Goal: Task Accomplishment & Management: Manage account settings

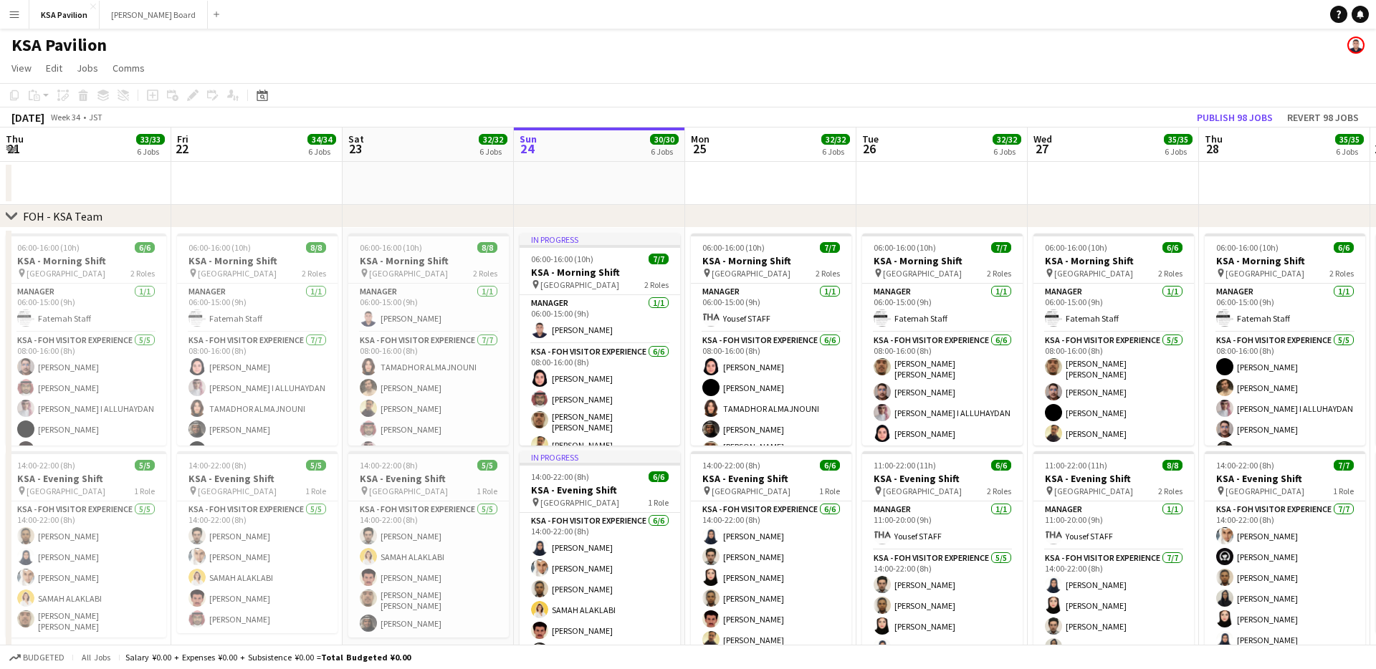
scroll to position [0, 343]
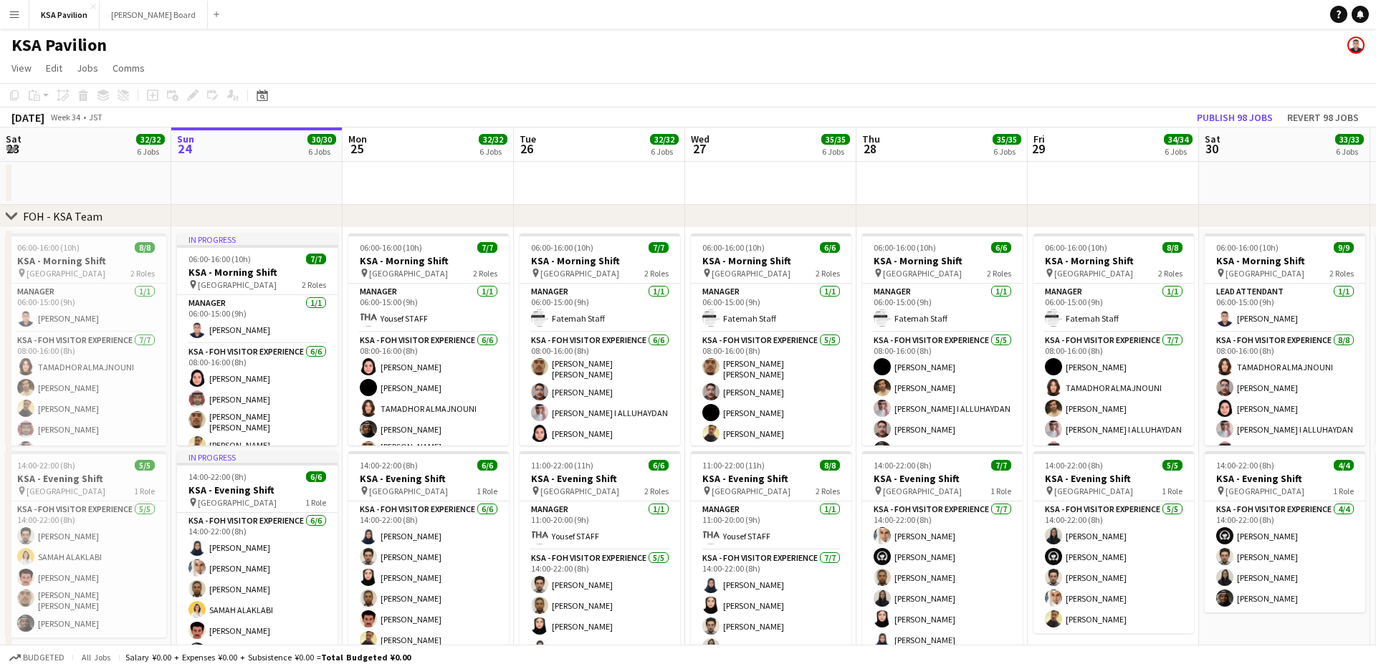
click at [15, 12] on app-icon "Menu" at bounding box center [14, 14] width 11 height 11
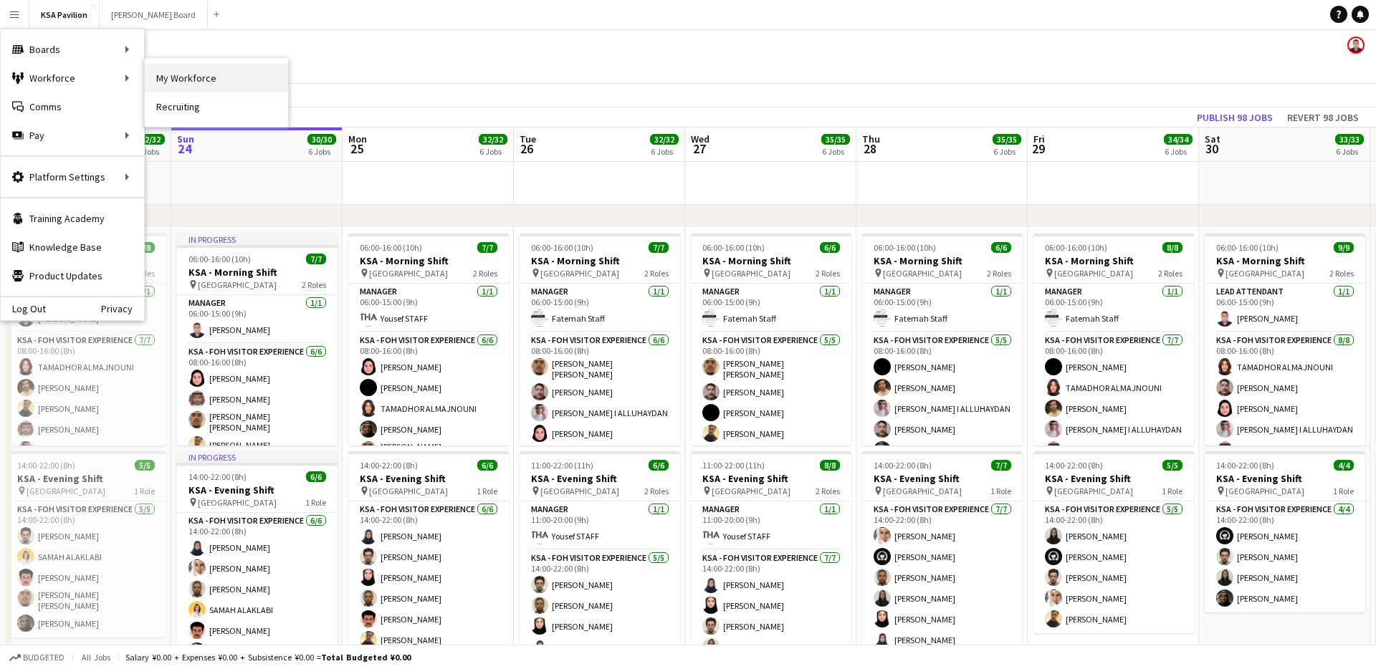
click at [165, 75] on link "My Workforce" at bounding box center [216, 78] width 143 height 29
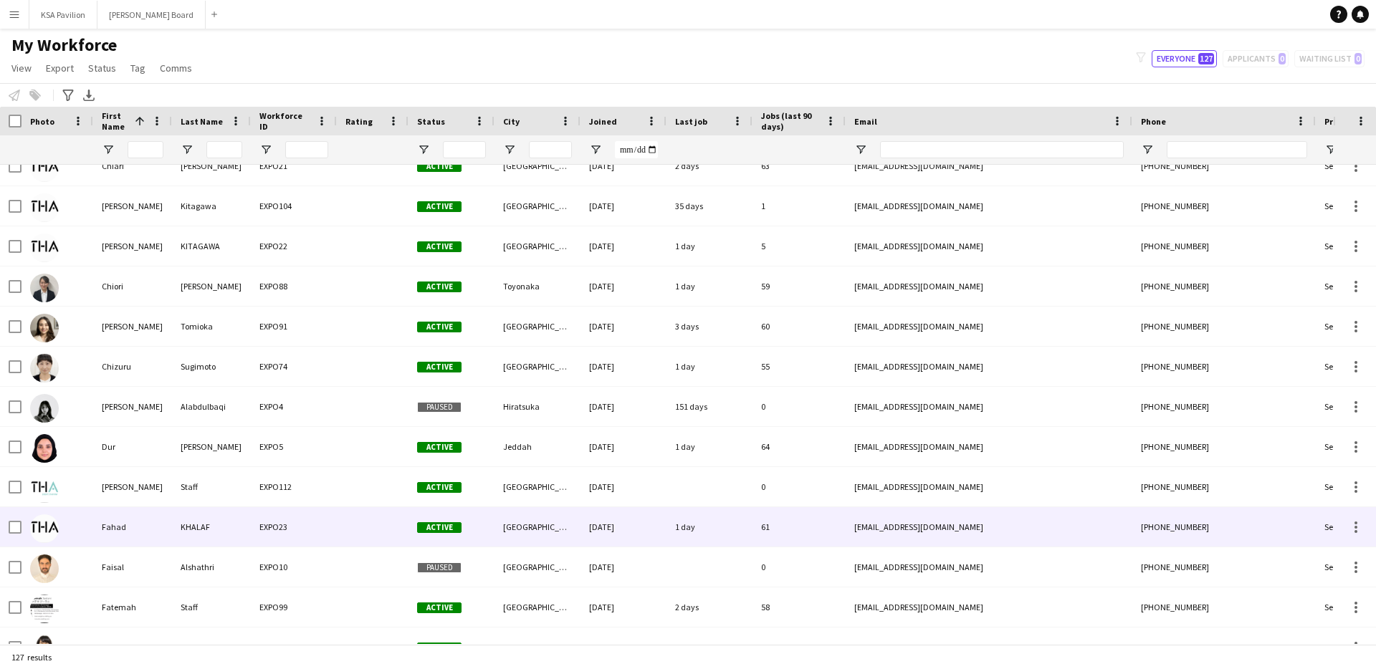
click at [110, 526] on div "Fahad" at bounding box center [132, 526] width 79 height 39
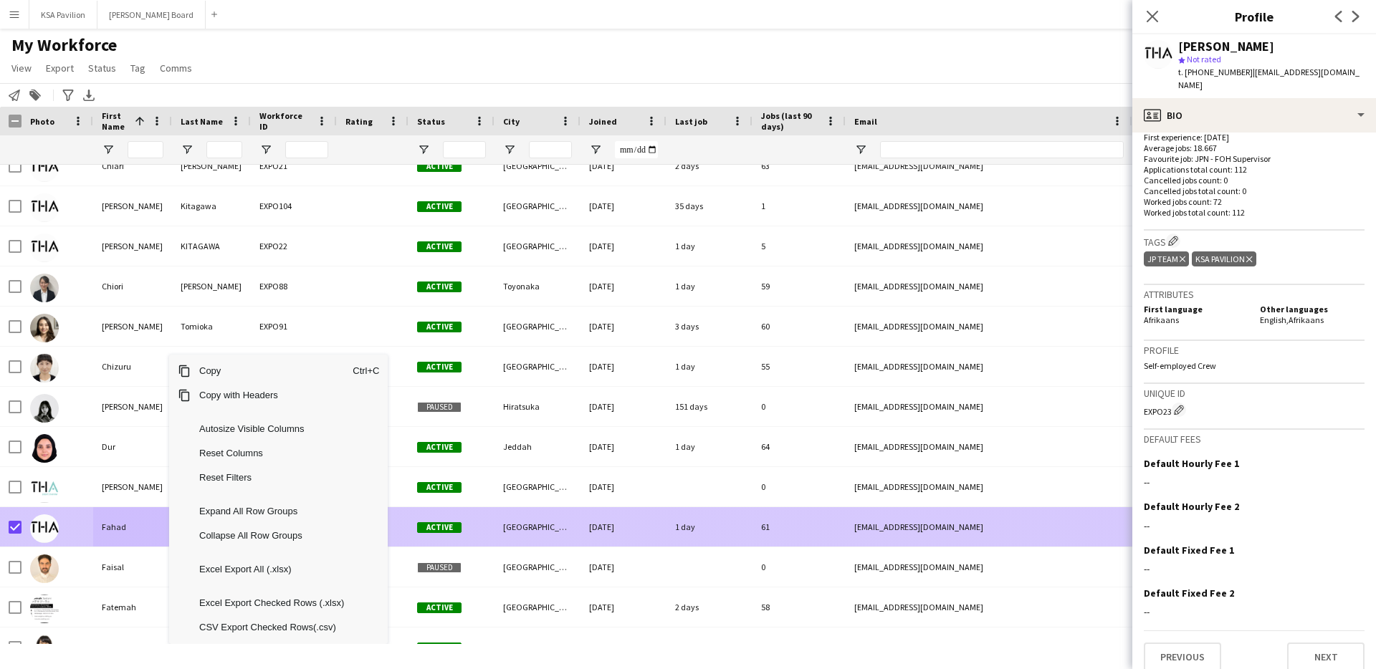
click at [125, 526] on div "Fahad" at bounding box center [132, 526] width 79 height 39
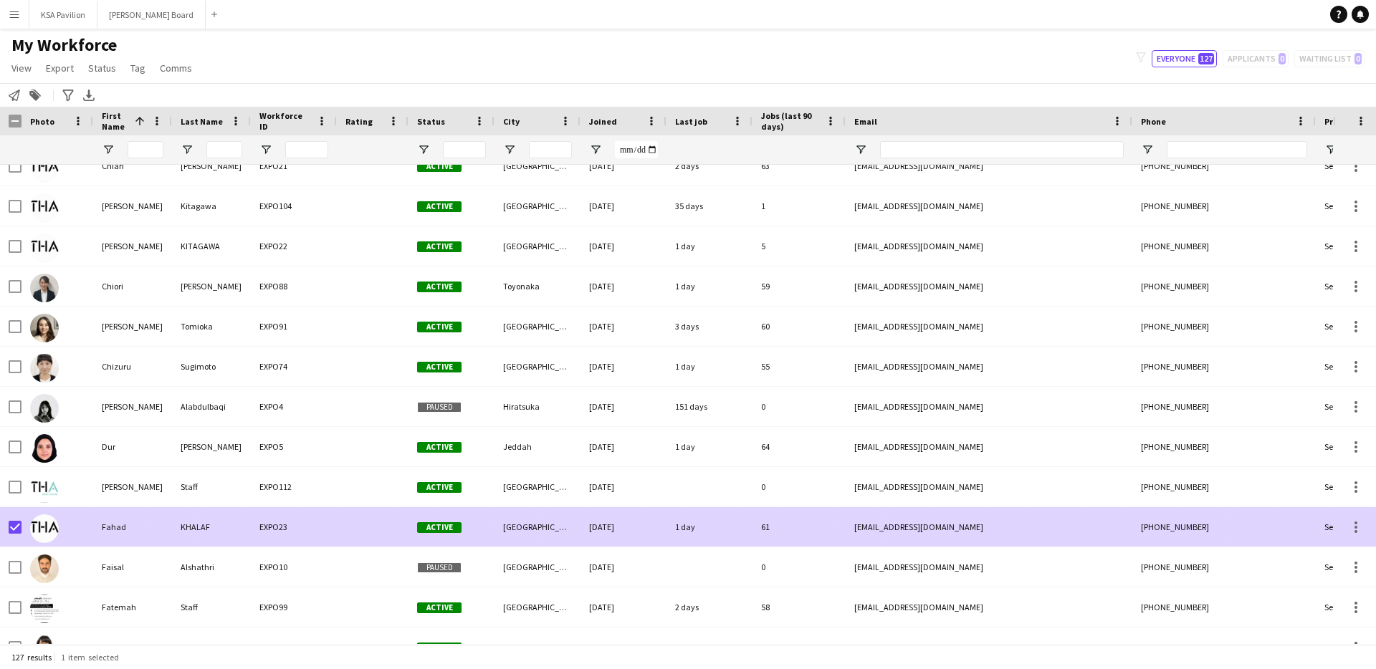
click at [125, 526] on div "Fahad" at bounding box center [132, 526] width 79 height 39
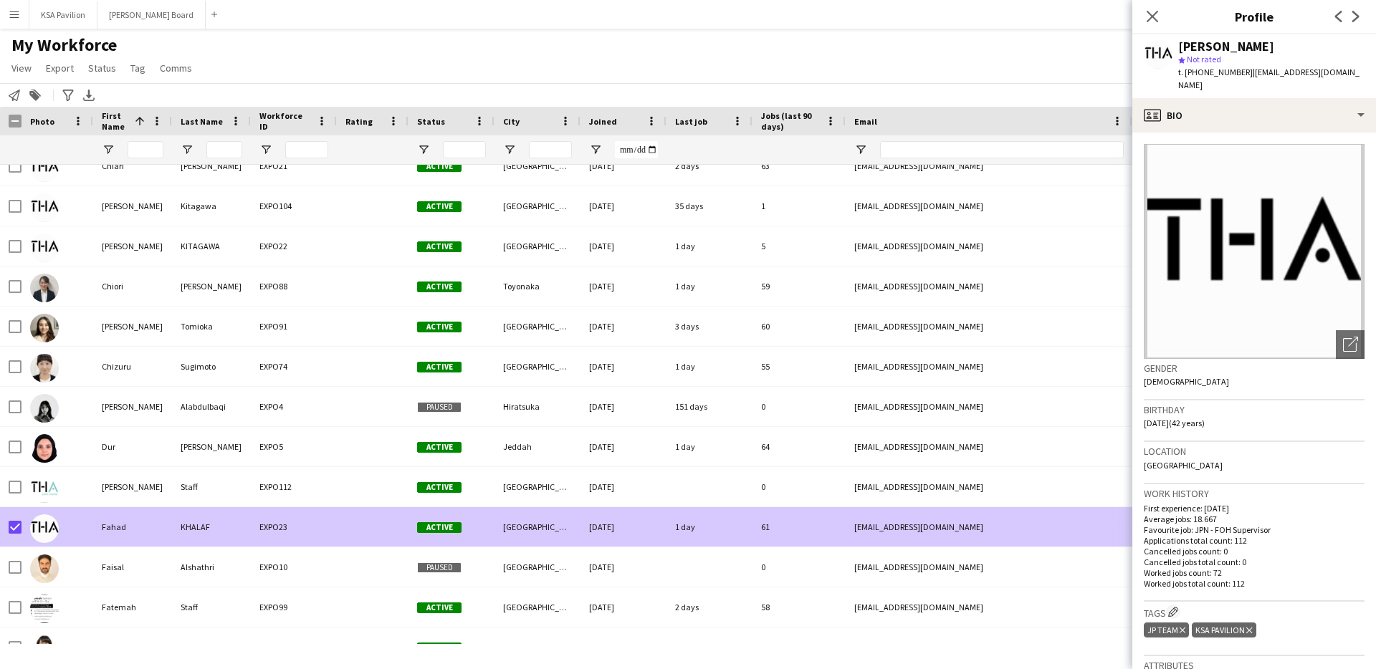
click at [125, 526] on div "Fahad" at bounding box center [132, 526] width 79 height 39
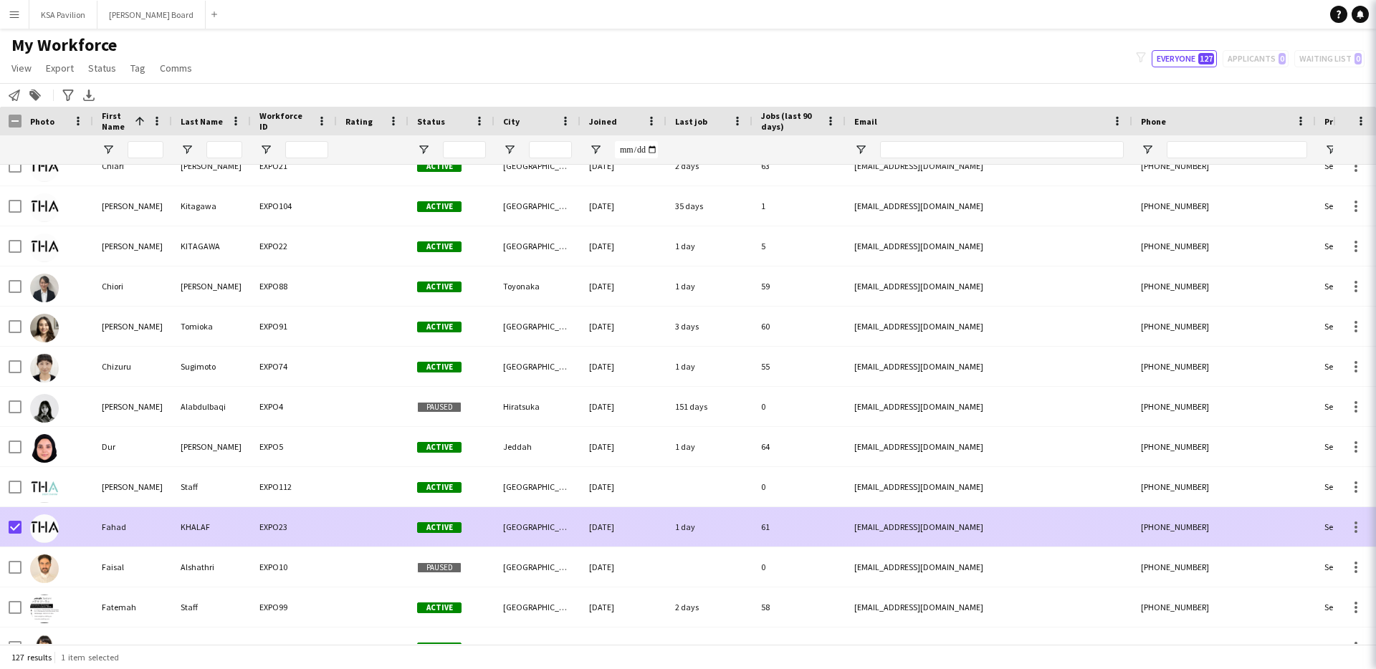
click at [125, 526] on div "Fahad" at bounding box center [132, 526] width 79 height 39
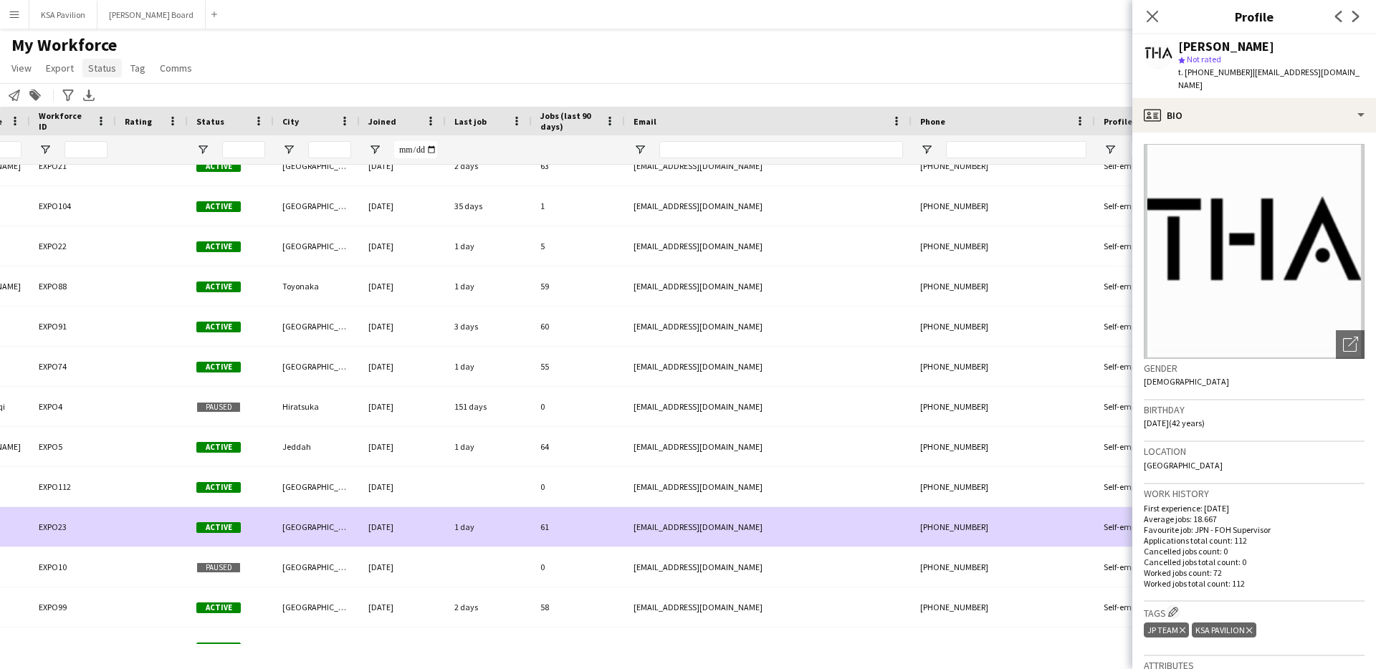
click at [91, 76] on link "Status" at bounding box center [101, 68] width 39 height 19
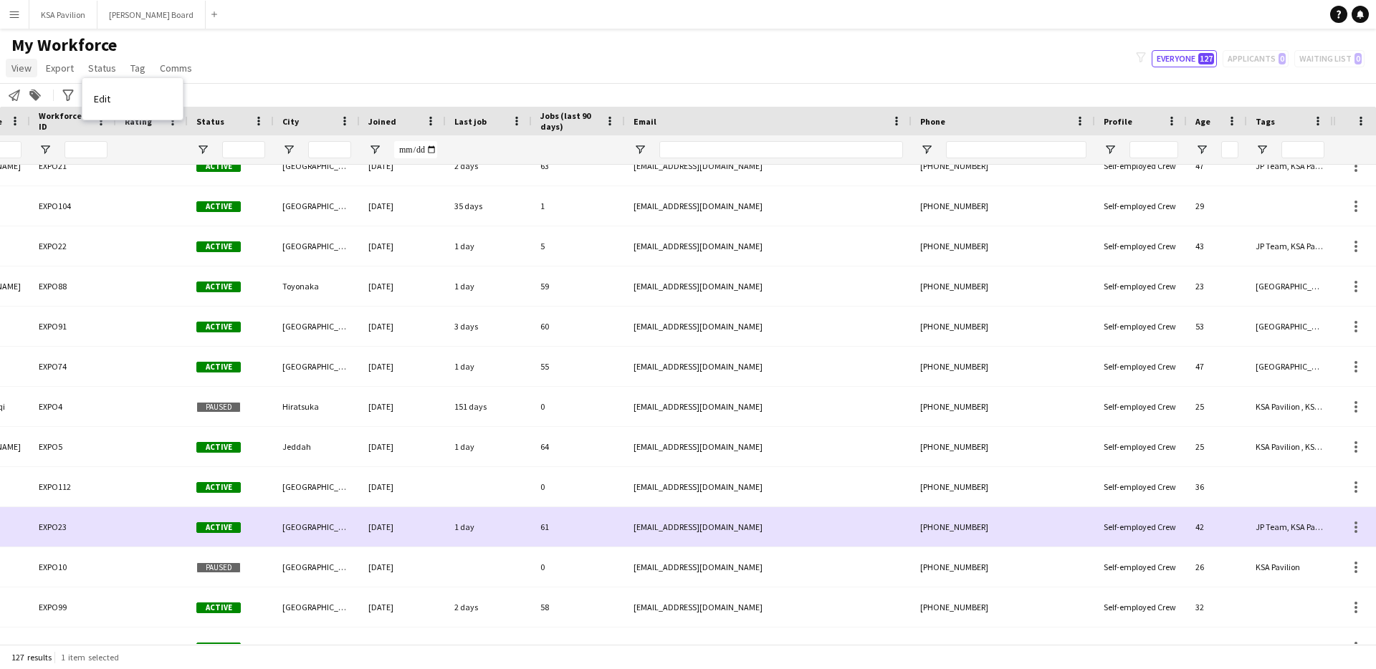
click at [20, 70] on span "View" at bounding box center [21, 68] width 20 height 13
click at [47, 10] on button "KSA Pavilion Close" at bounding box center [63, 15] width 68 height 28
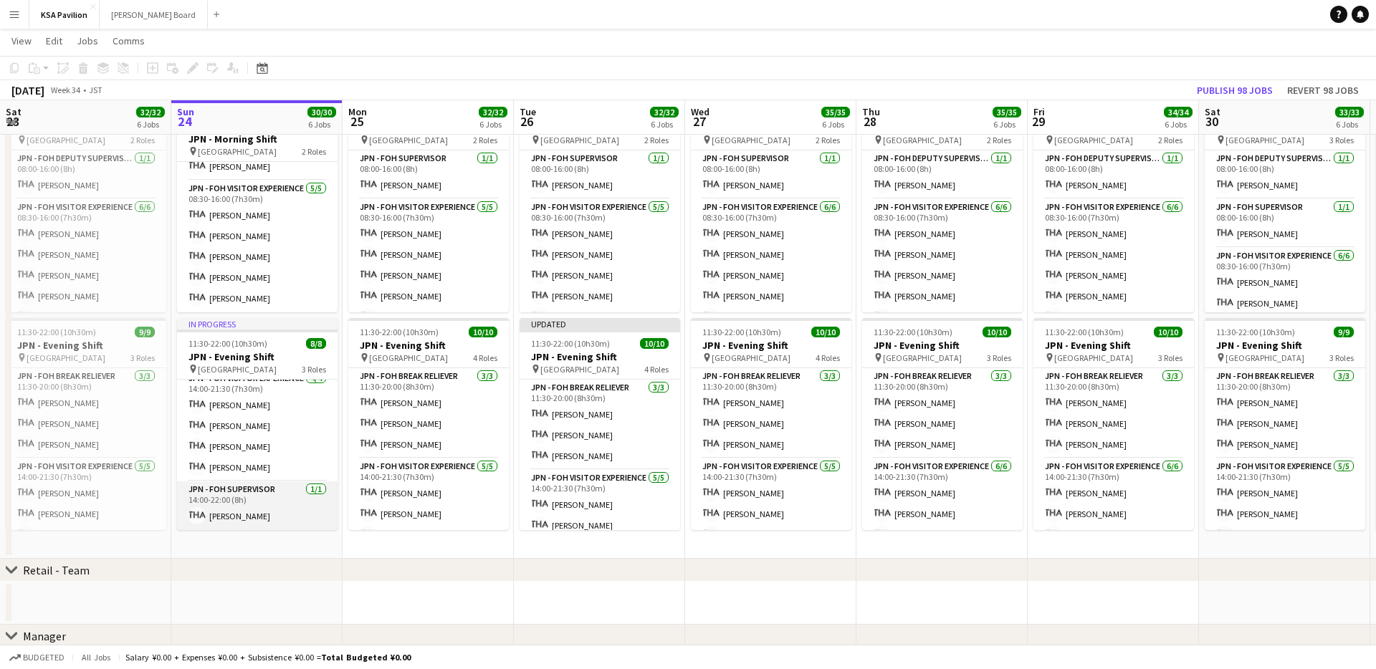
click at [256, 514] on app-card-role "JPN - FOH Supervisor [DATE] 14:00-22:00 (8h) [PERSON_NAME]" at bounding box center [257, 506] width 161 height 49
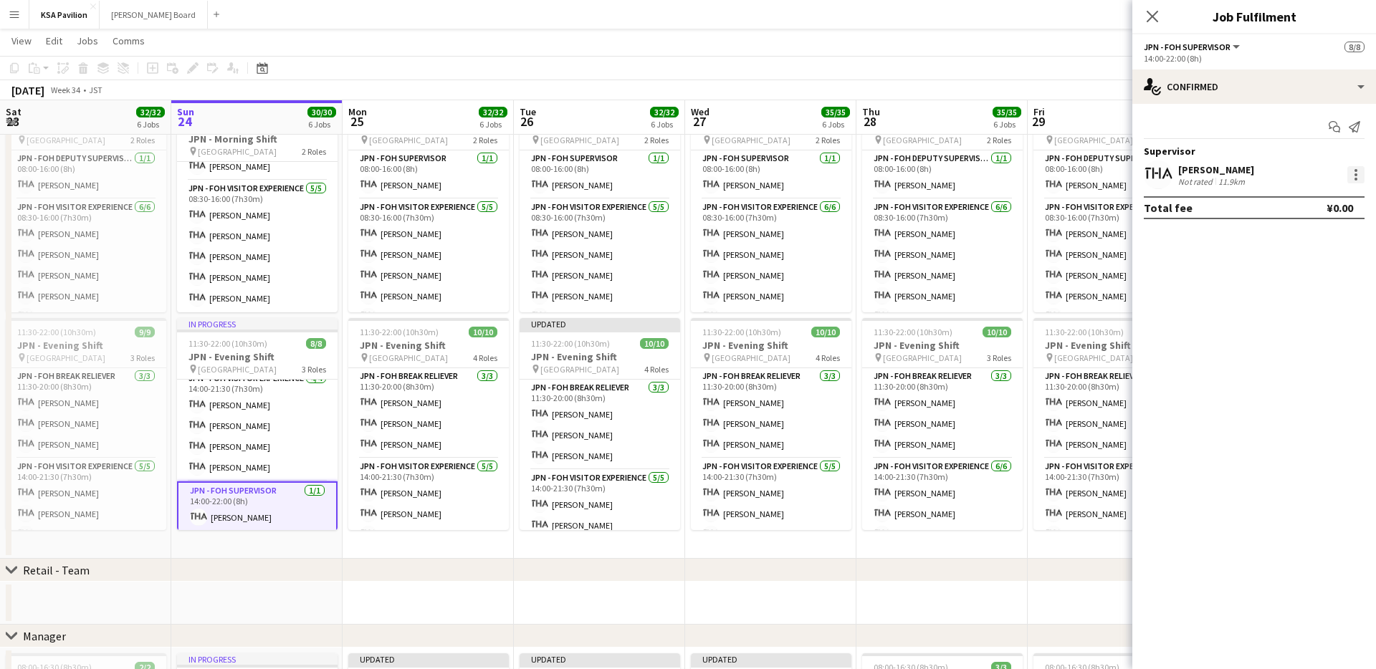
click at [1353, 181] on div at bounding box center [1355, 174] width 17 height 17
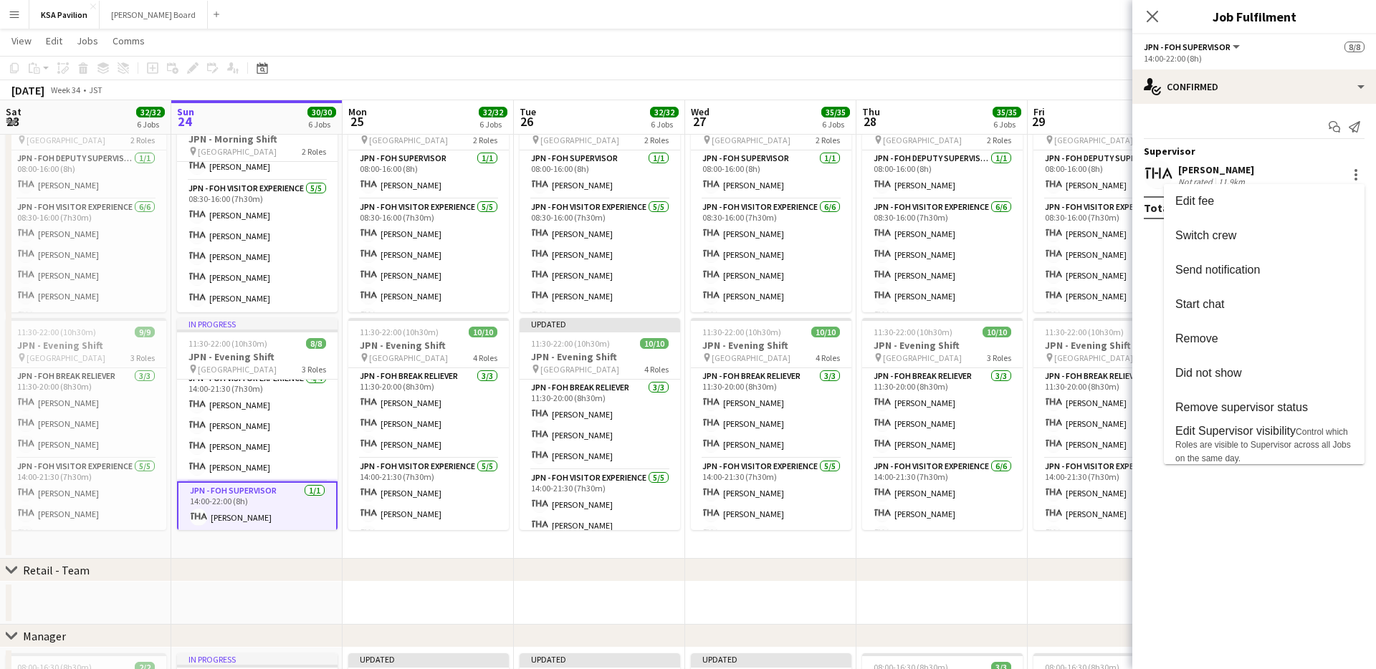
click at [1214, 166] on div at bounding box center [688, 334] width 1376 height 669
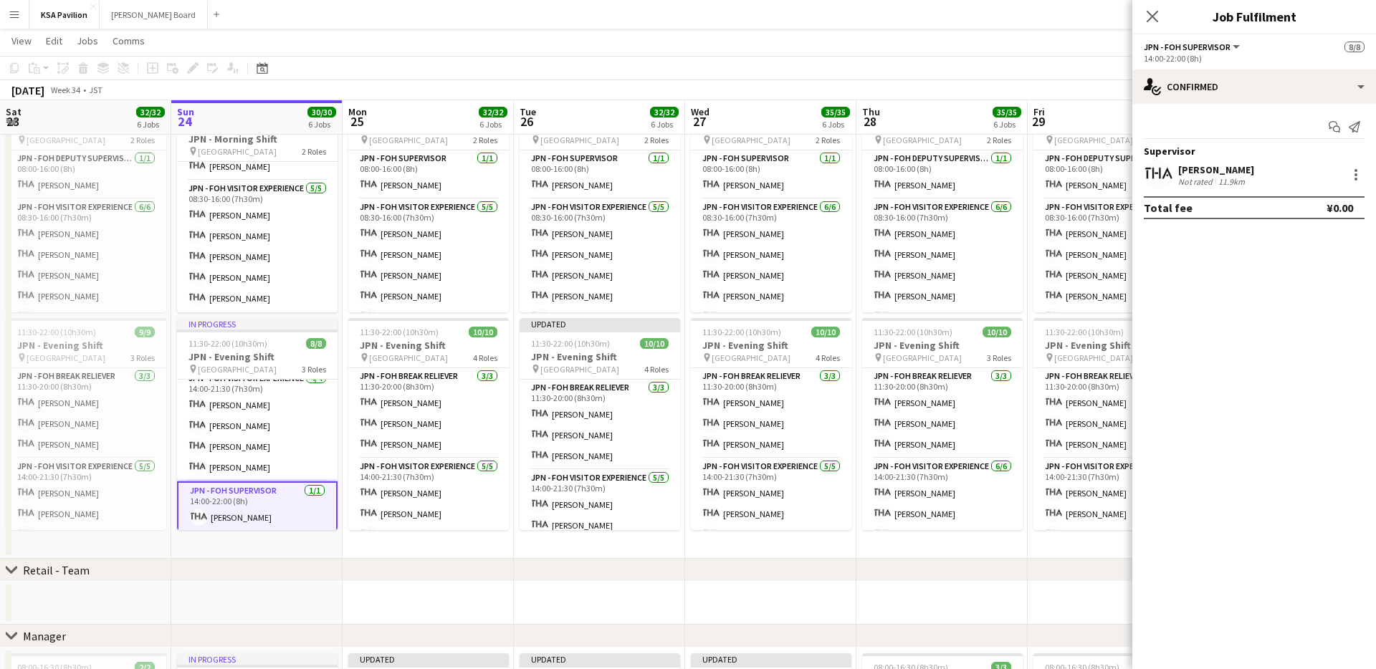
click at [1200, 174] on div "[PERSON_NAME]" at bounding box center [1216, 169] width 76 height 13
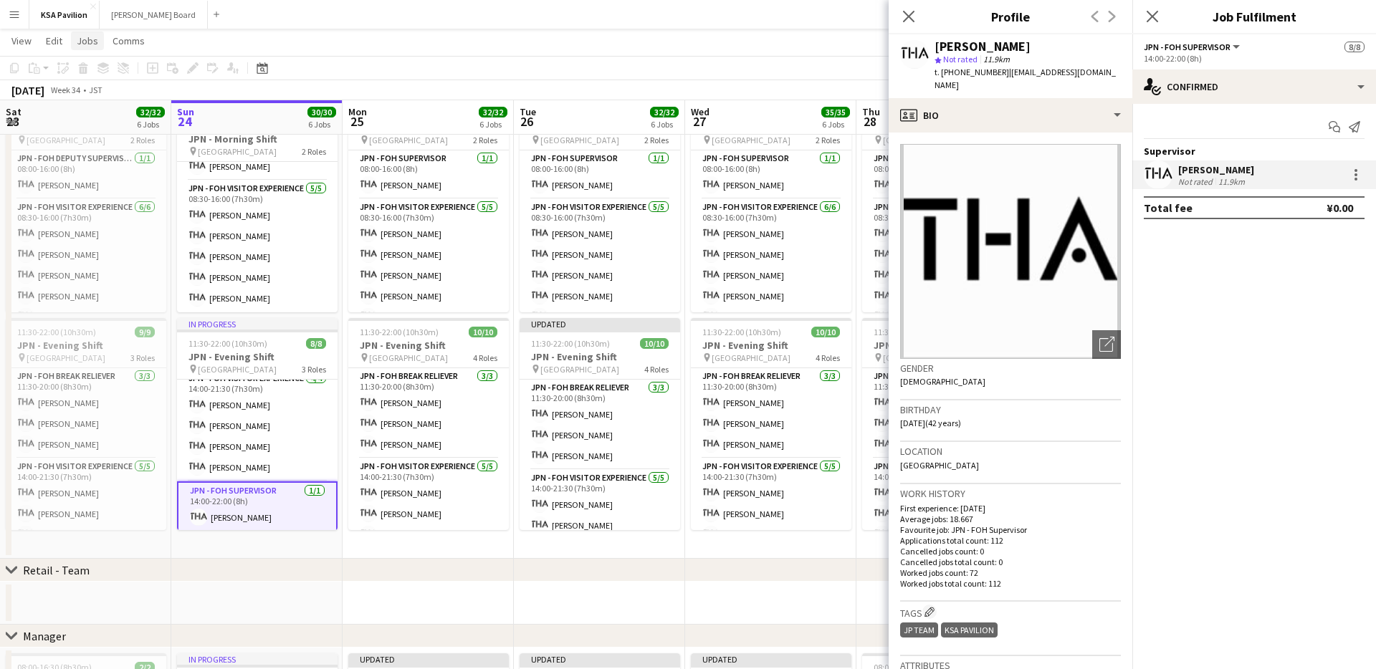
click at [77, 34] on span "Jobs" at bounding box center [87, 40] width 21 height 13
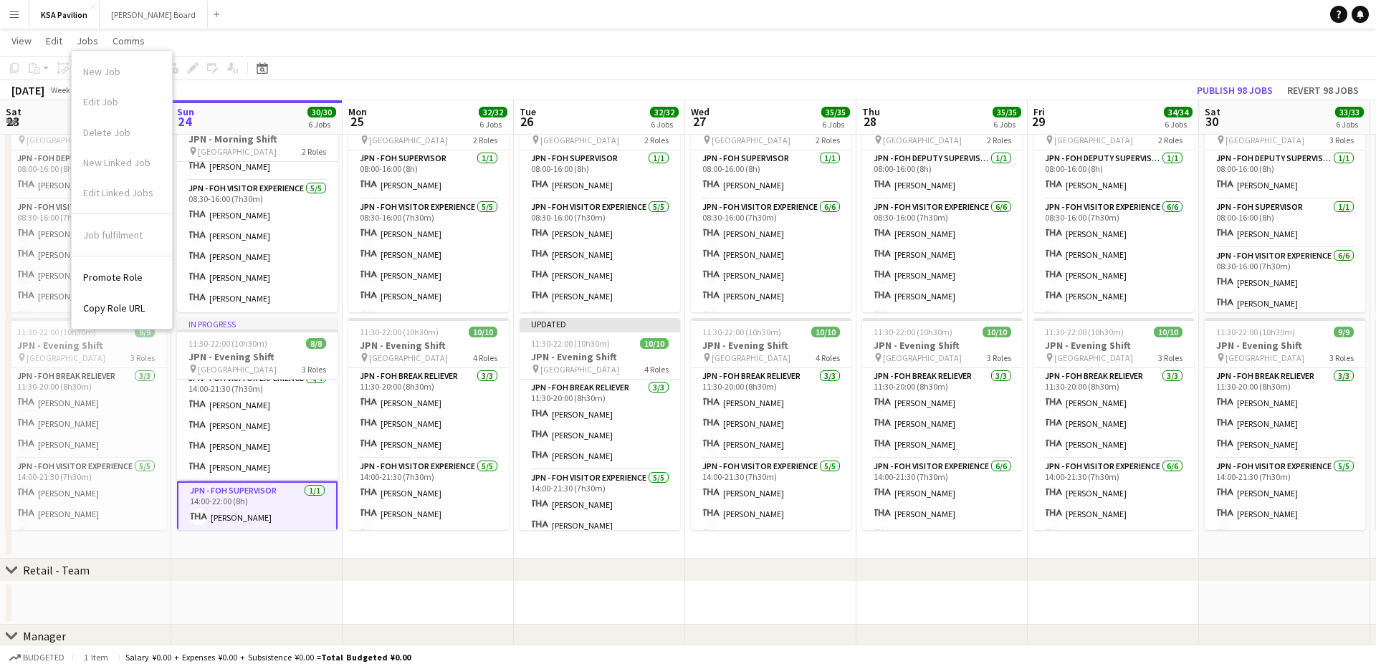
click at [13, 13] on app-icon "Menu" at bounding box center [14, 14] width 11 height 11
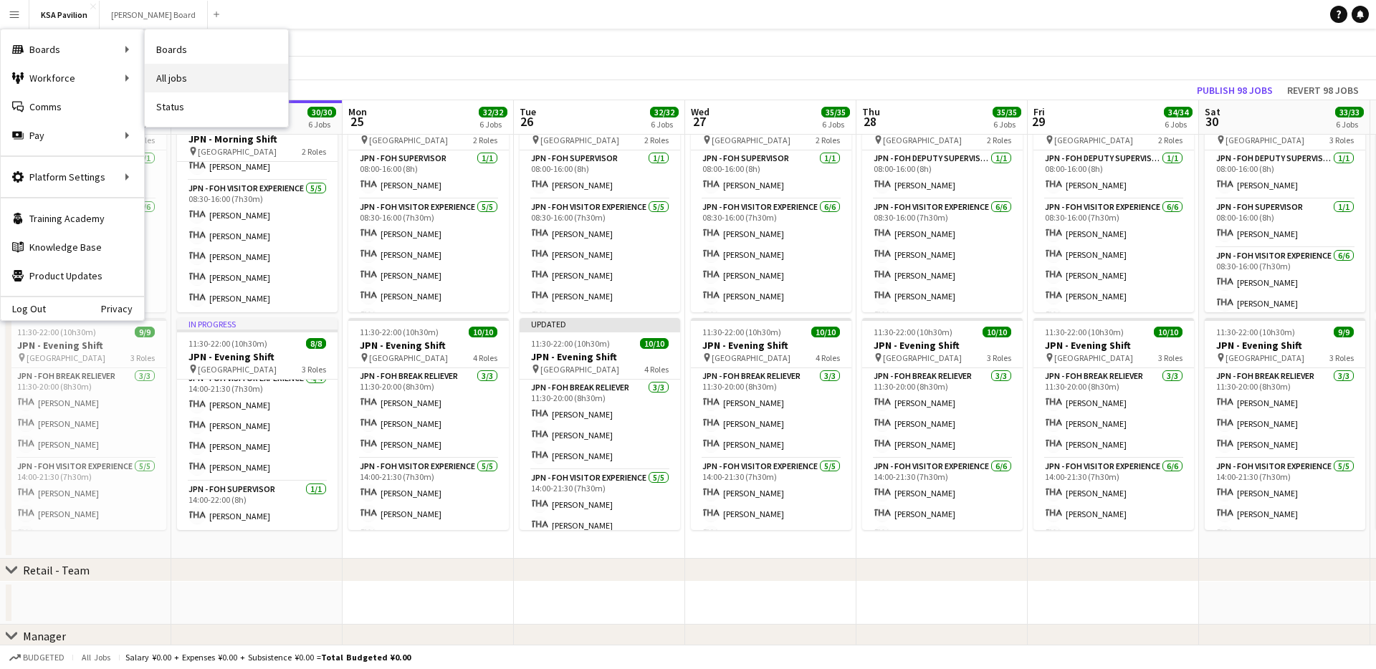
click at [181, 80] on link "All jobs" at bounding box center [216, 78] width 143 height 29
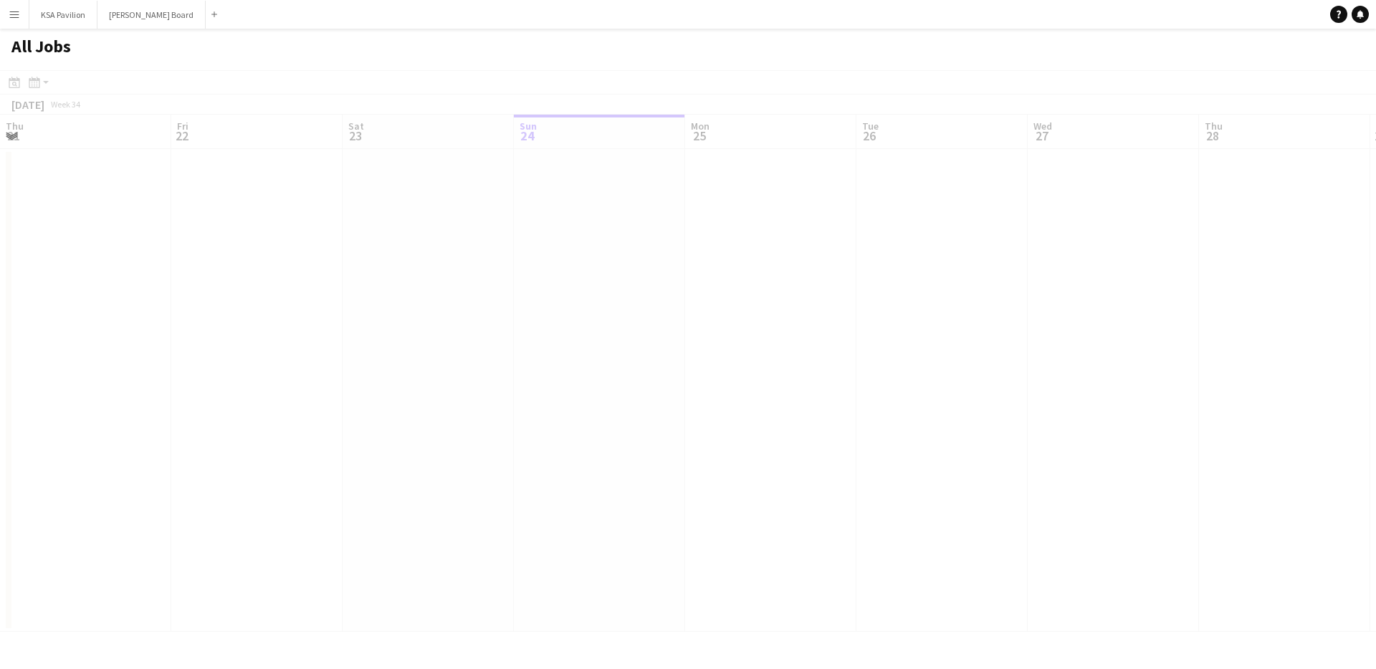
scroll to position [0, 343]
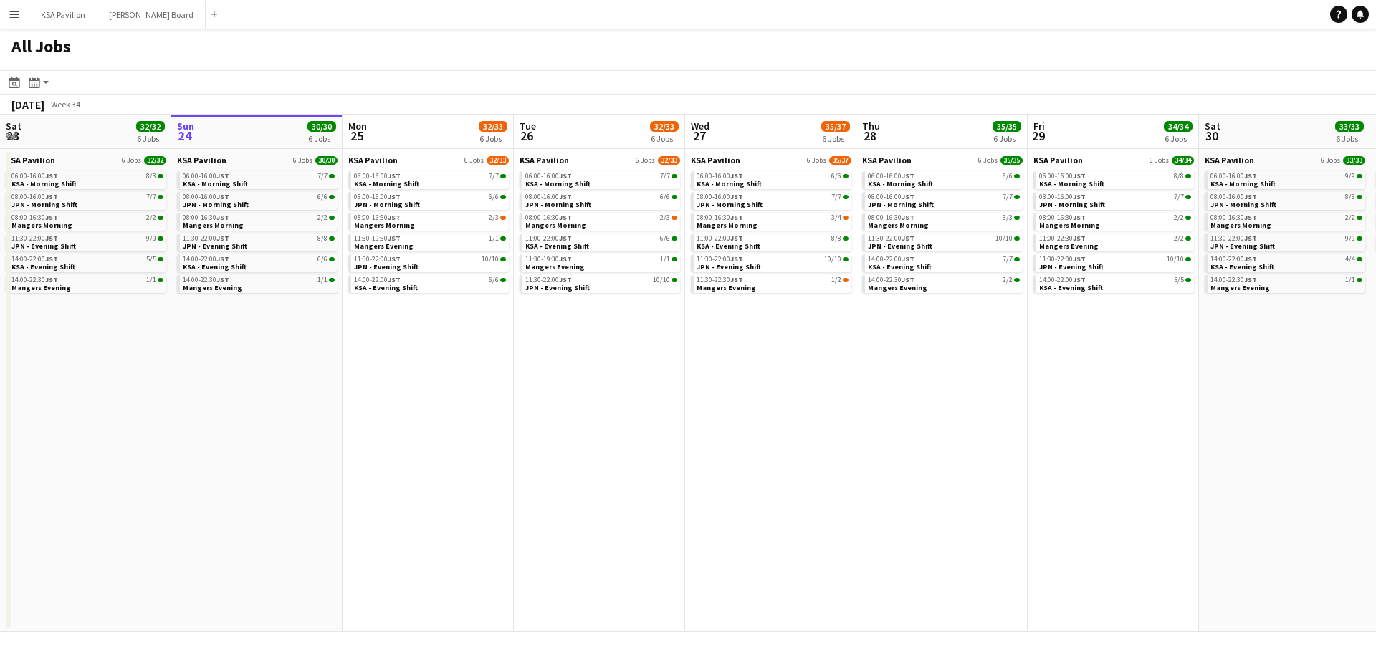
click at [12, 18] on app-icon "Menu" at bounding box center [14, 14] width 11 height 11
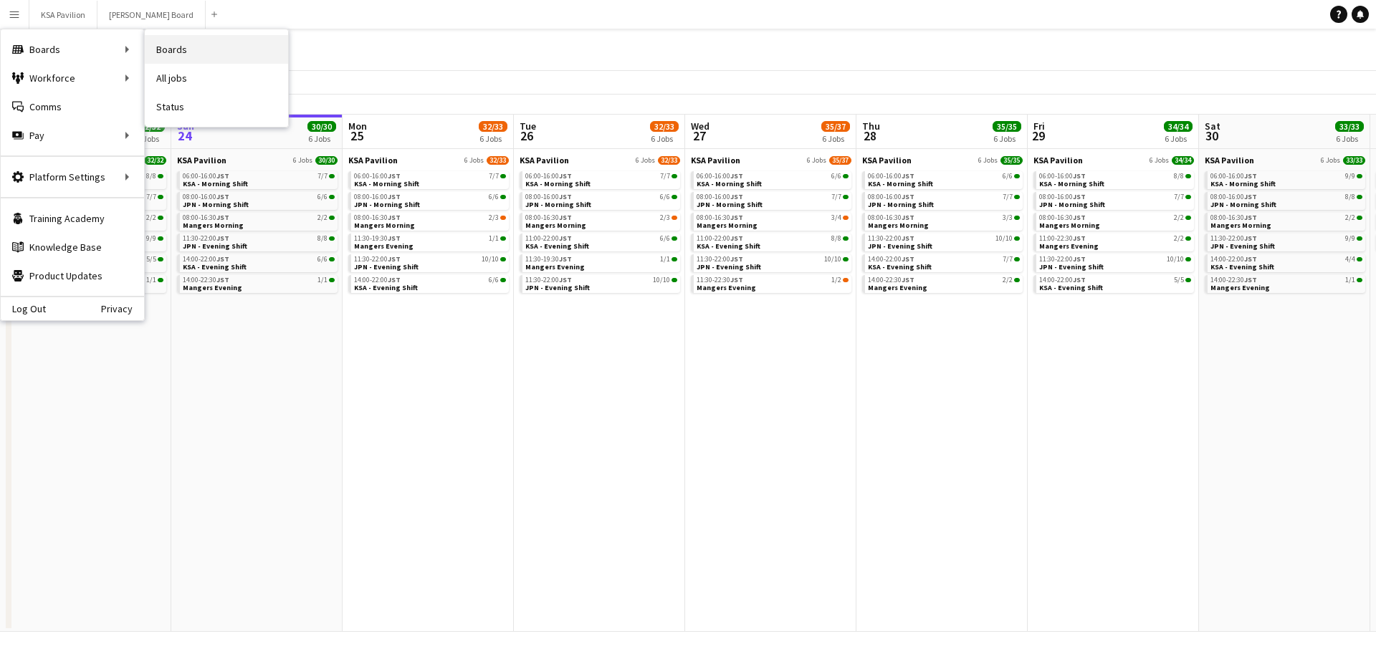
click at [193, 53] on link "Boards" at bounding box center [216, 49] width 143 height 29
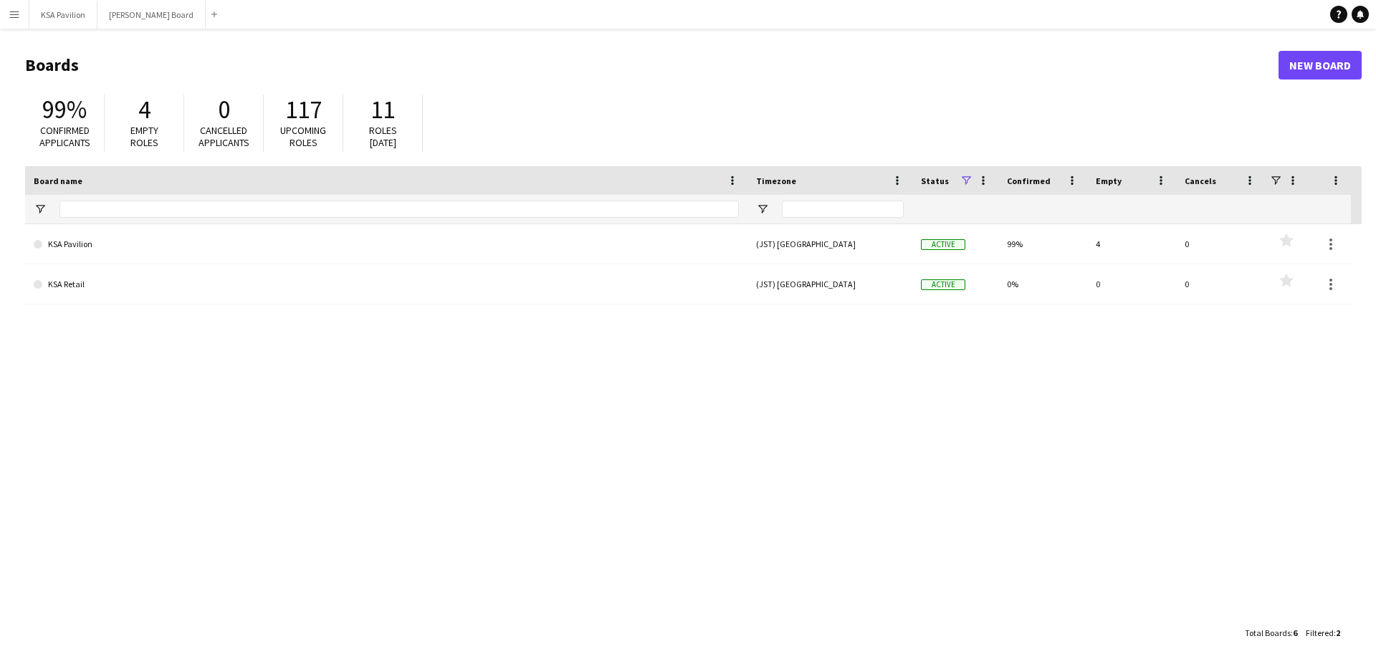
click at [13, 14] on app-icon "Menu" at bounding box center [14, 14] width 11 height 11
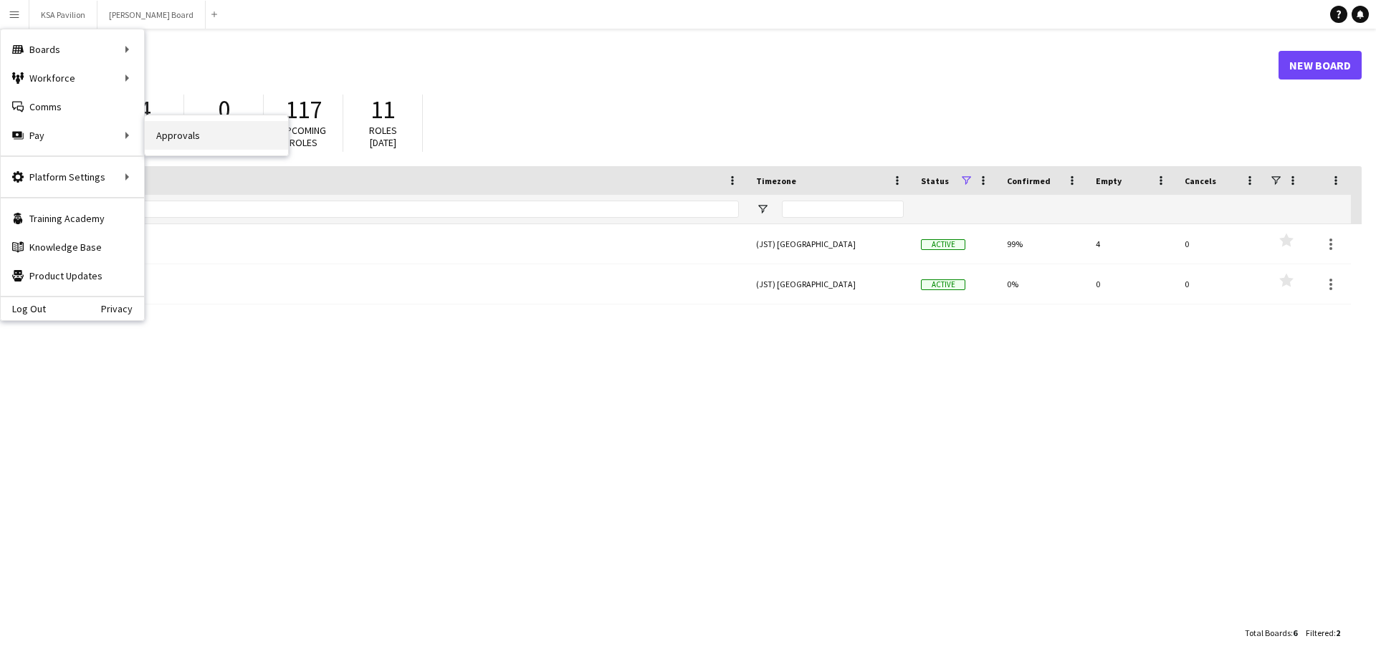
click at [176, 128] on link "Approvals" at bounding box center [216, 135] width 143 height 29
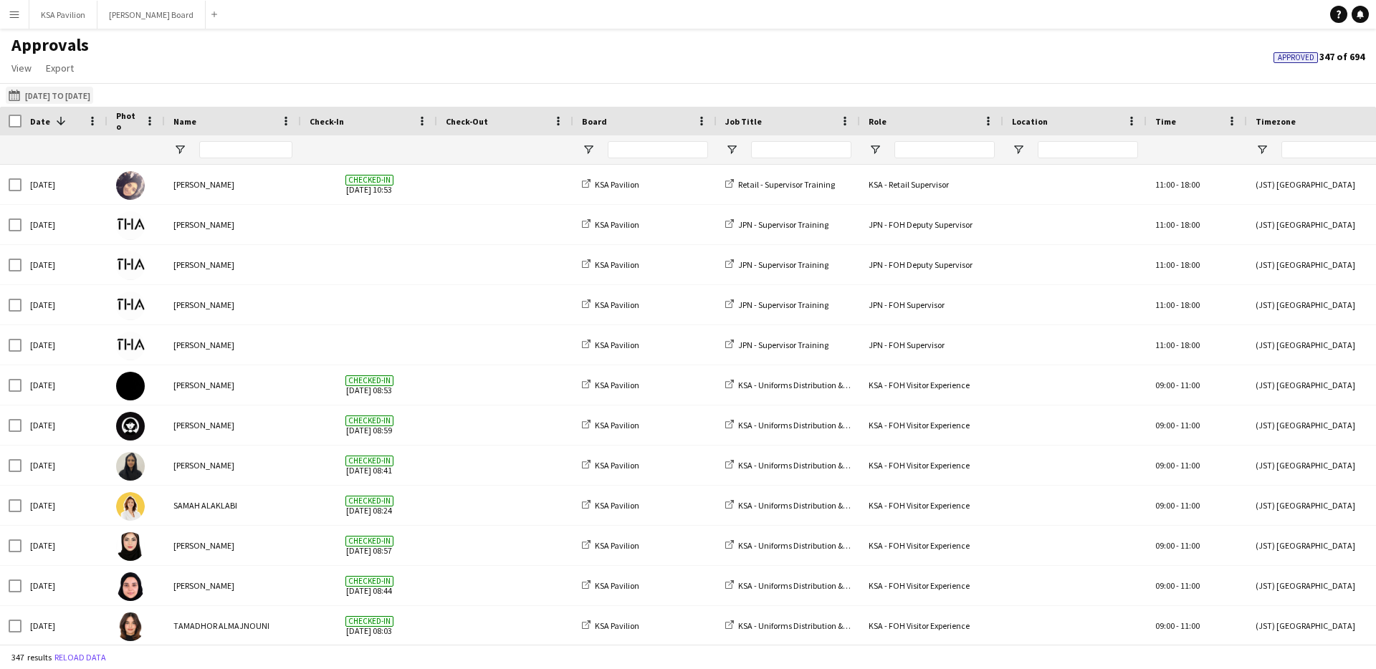
click at [59, 95] on button "[DATE] to [DATE] [DATE] to [DATE]" at bounding box center [49, 95] width 87 height 17
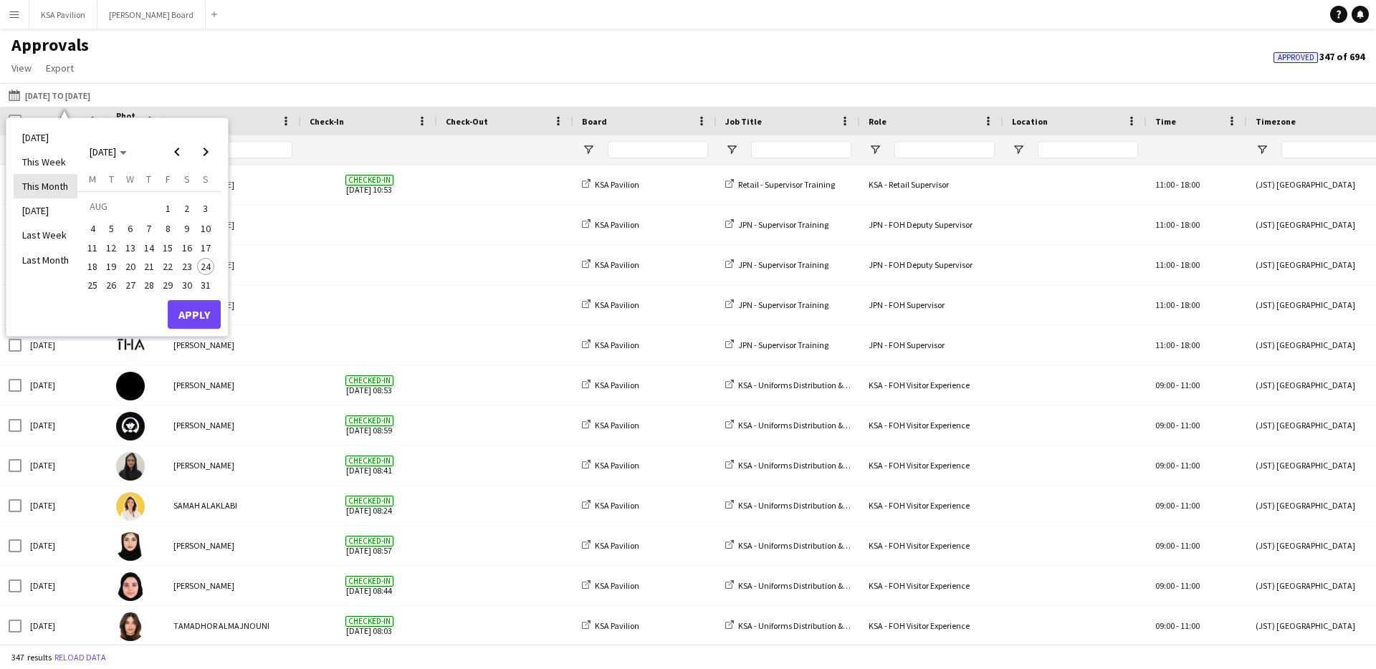
click at [62, 189] on li "This Month" at bounding box center [46, 186] width 64 height 24
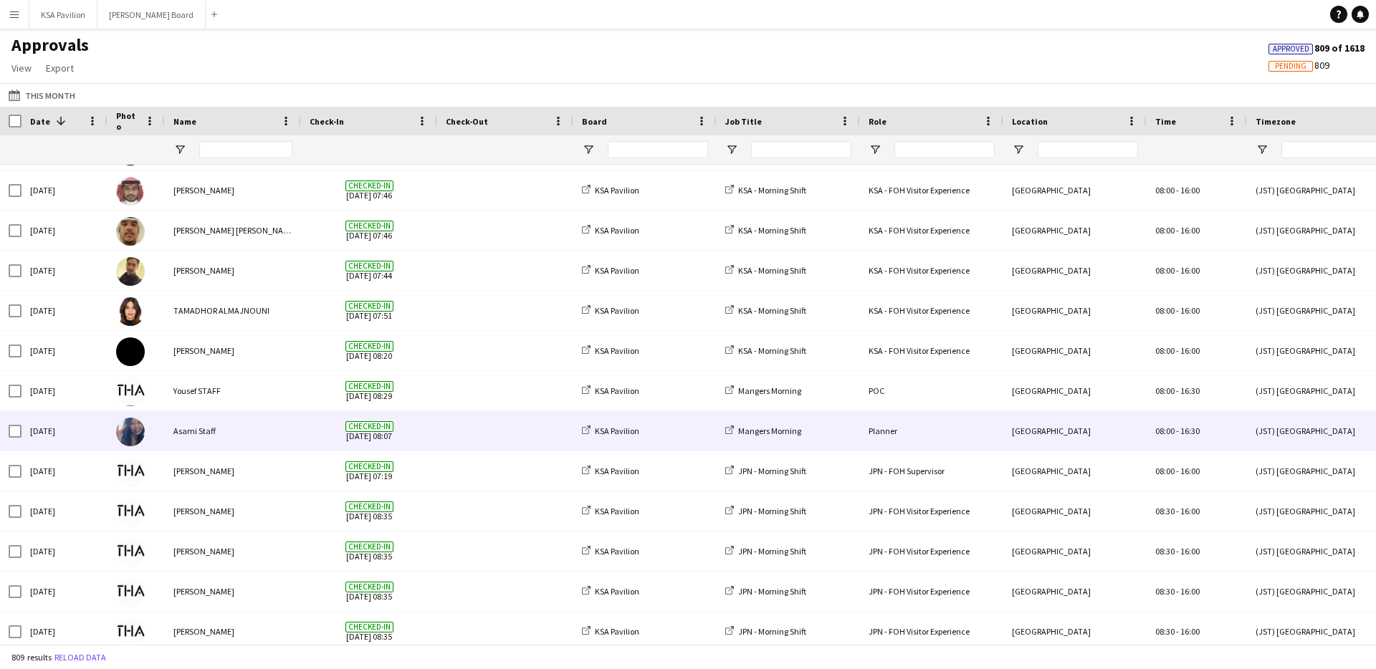
scroll to position [125, 0]
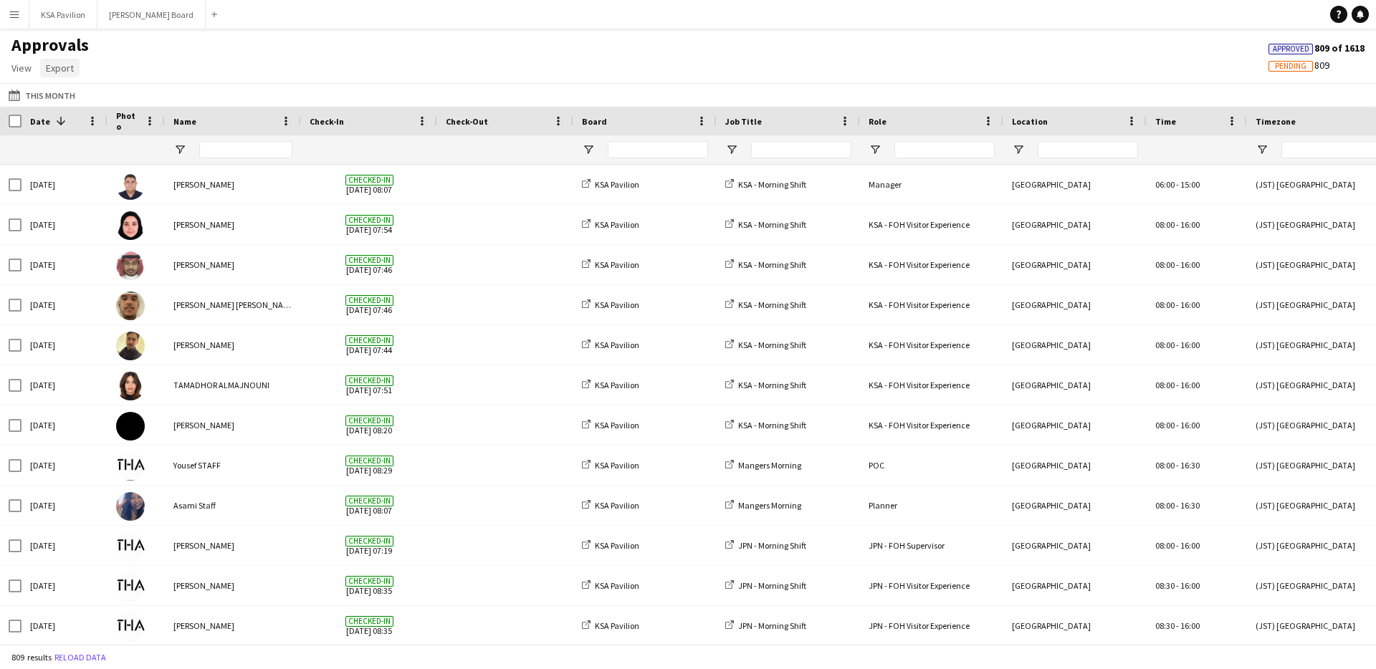
click at [53, 67] on span "Export" at bounding box center [60, 68] width 28 height 13
click at [108, 100] on span "Export as XLSX" at bounding box center [83, 98] width 62 height 13
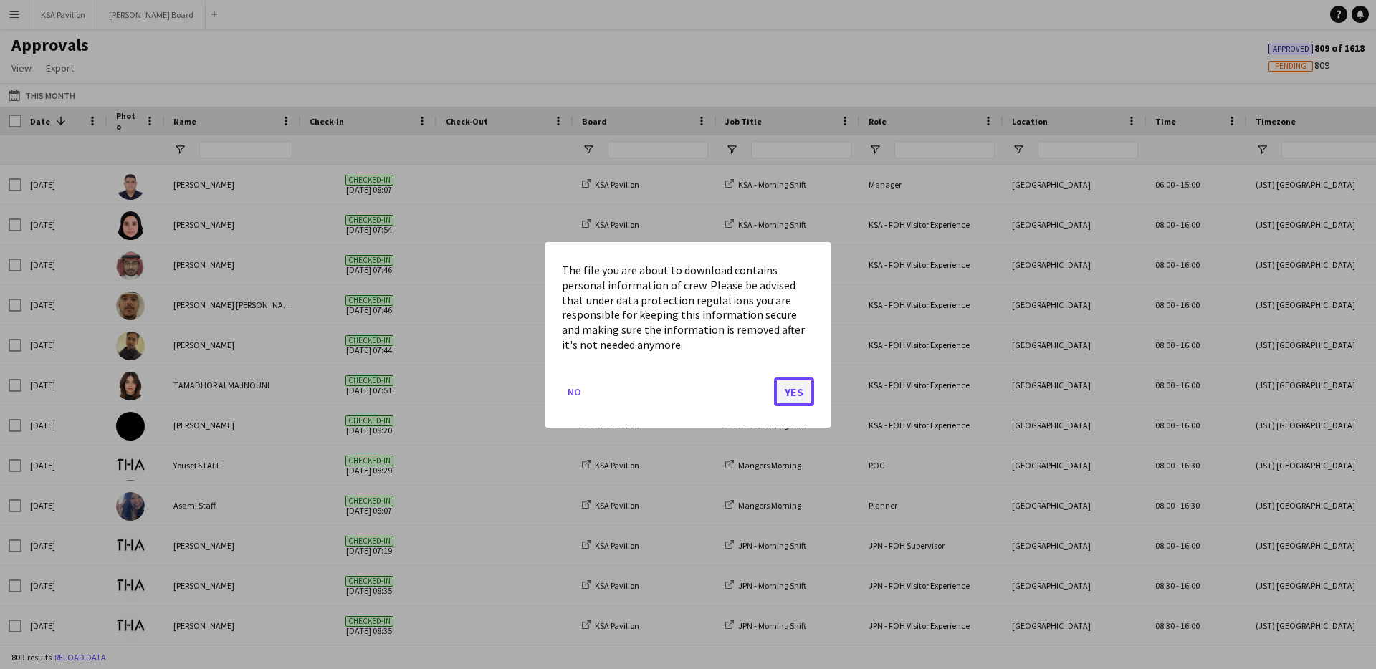
click at [802, 393] on button "Yes" at bounding box center [794, 391] width 40 height 29
